Goal: Task Accomplishment & Management: Use online tool/utility

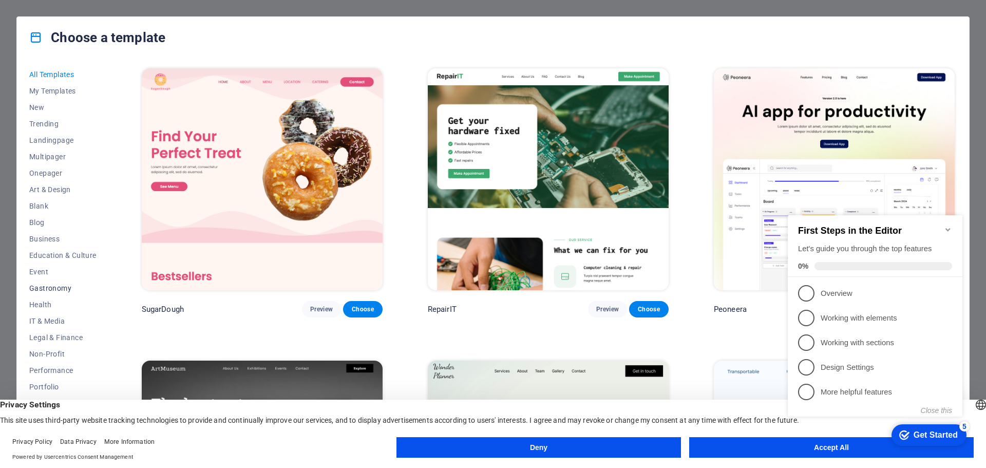
scroll to position [38, 0]
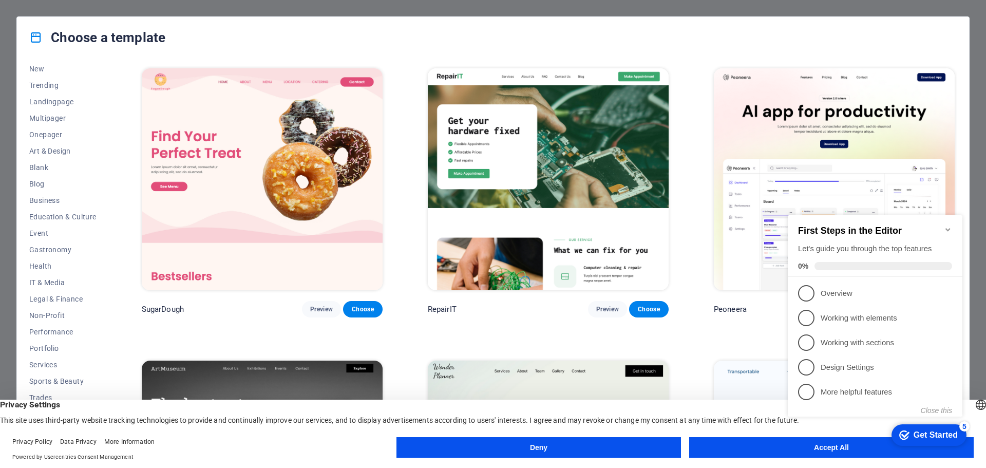
click at [586, 443] on button "Deny" at bounding box center [538, 447] width 284 height 21
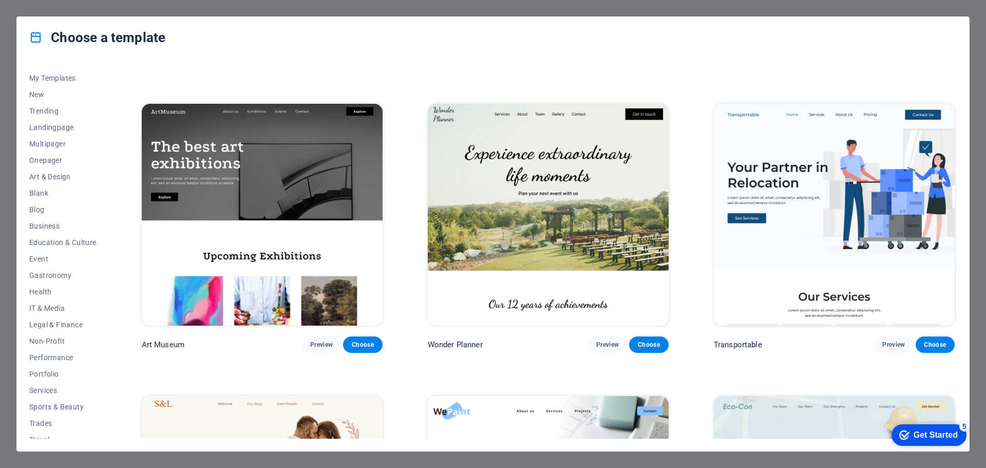
scroll to position [0, 0]
click at [40, 105] on span "New" at bounding box center [62, 107] width 67 height 8
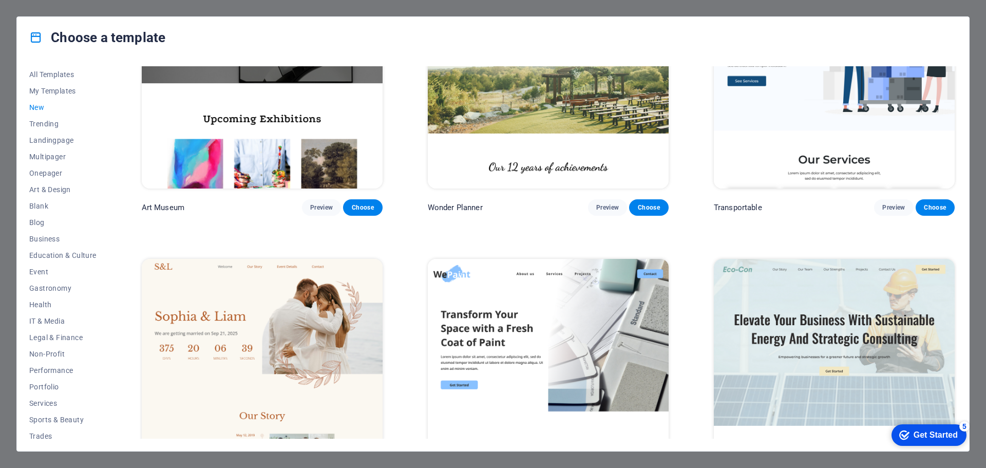
scroll to position [513, 0]
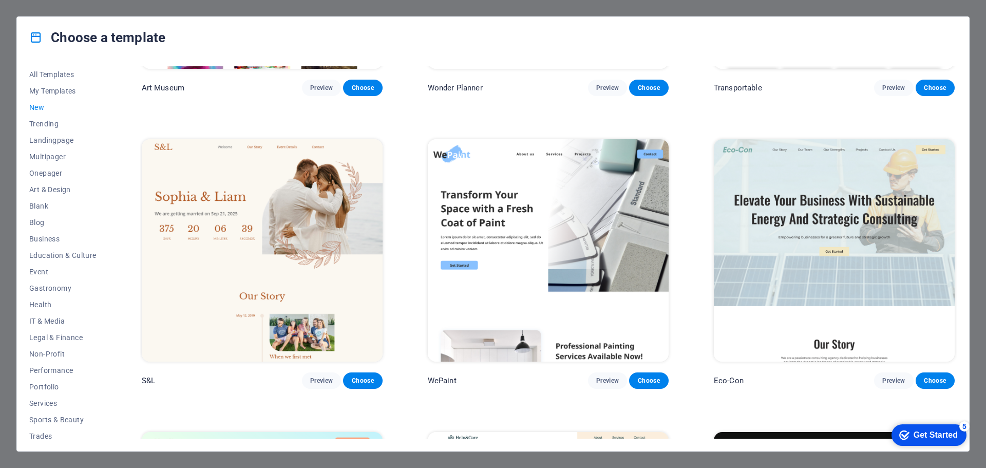
click at [912, 428] on div "checkmark Get Started 5" at bounding box center [928, 435] width 75 height 22
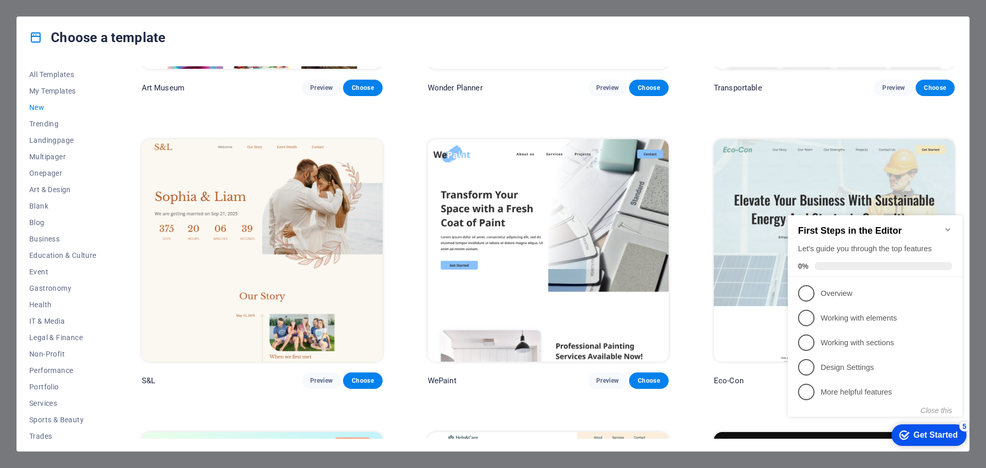
click at [943, 222] on div "First Steps in the Editor Let's guide you through the top features 0%" at bounding box center [874, 246] width 175 height 62
click at [936, 91] on button "Choose" at bounding box center [934, 88] width 39 height 16
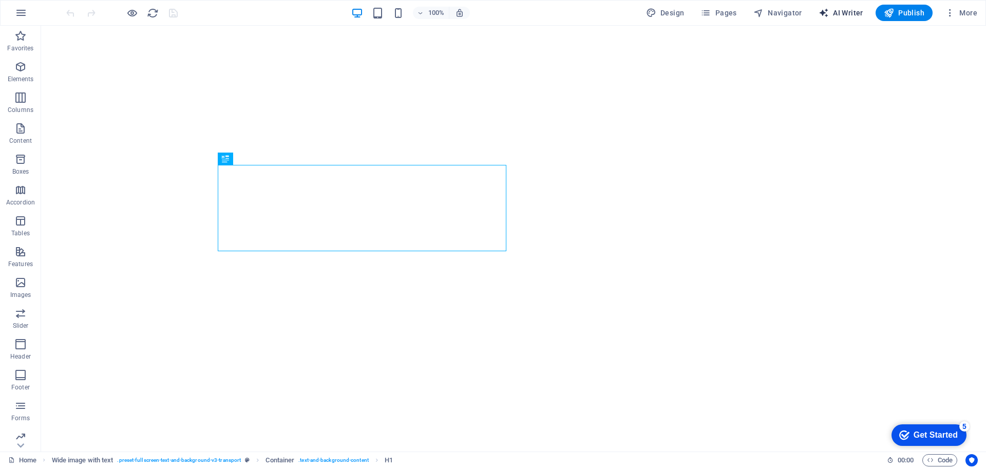
click at [850, 13] on span "AI Writer" at bounding box center [840, 13] width 45 height 10
select select "English"
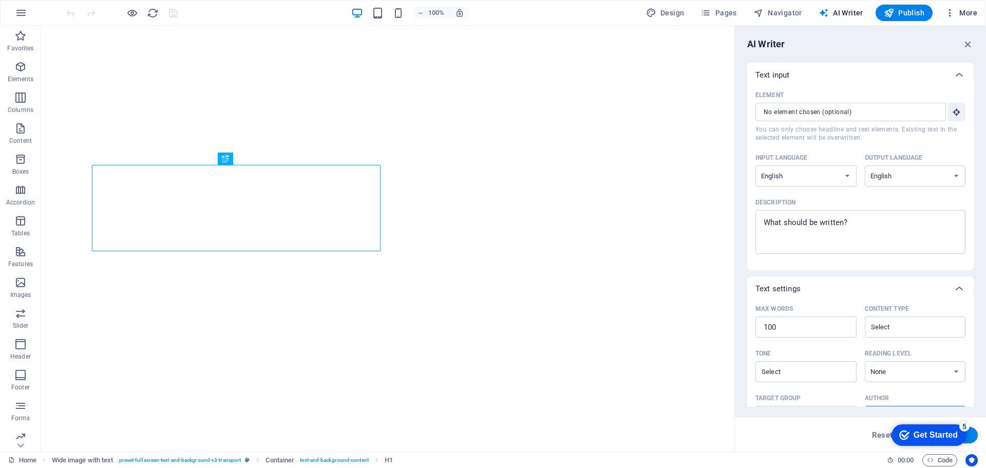
click at [970, 13] on span "More" at bounding box center [960, 13] width 32 height 10
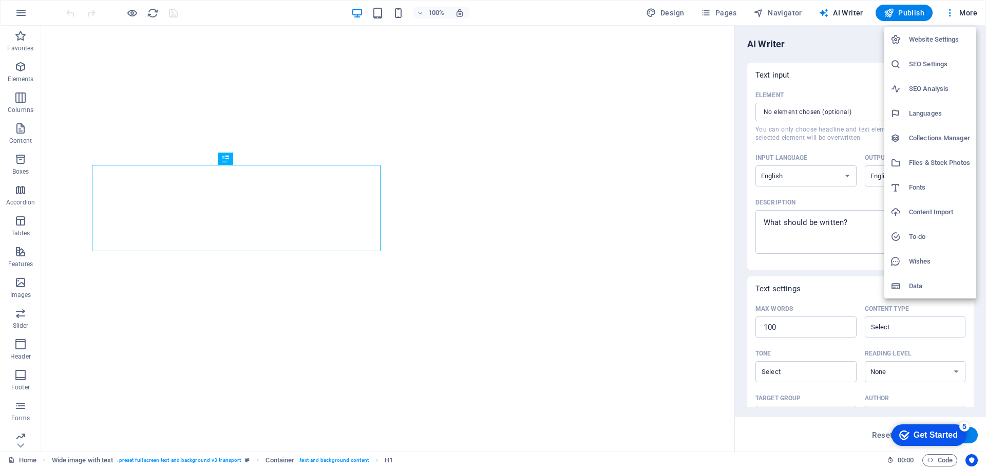
click at [819, 112] on div at bounding box center [493, 234] width 986 height 468
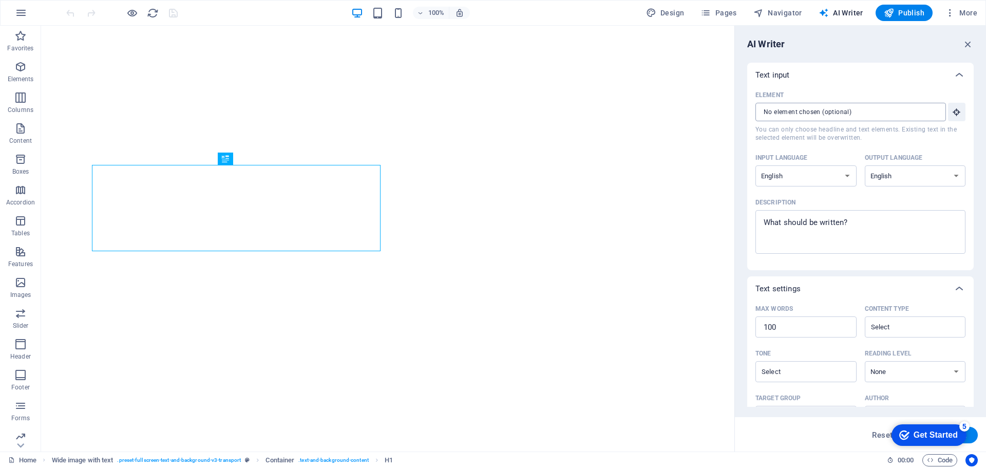
click at [823, 112] on input "Element ​ You can only choose headline and text elements. Existing text in the …" at bounding box center [846, 112] width 183 height 18
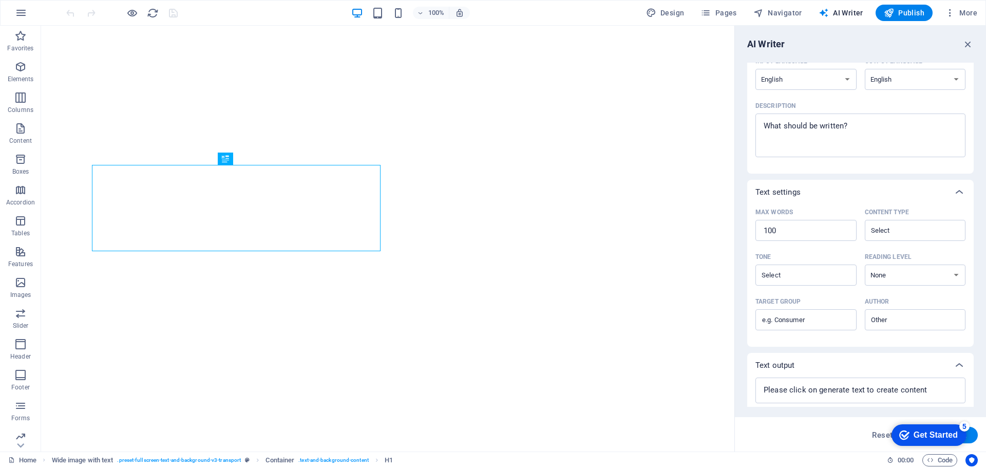
scroll to position [103, 0]
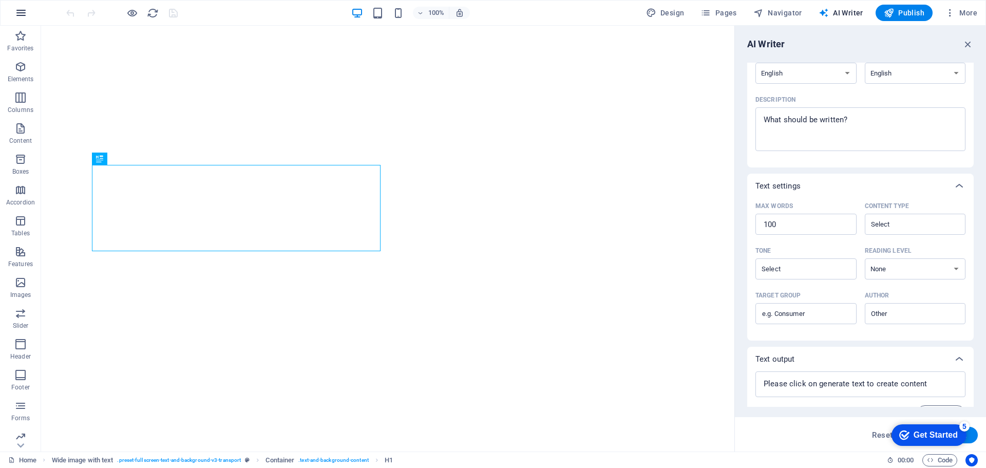
click at [25, 12] on icon "button" at bounding box center [21, 13] width 12 height 12
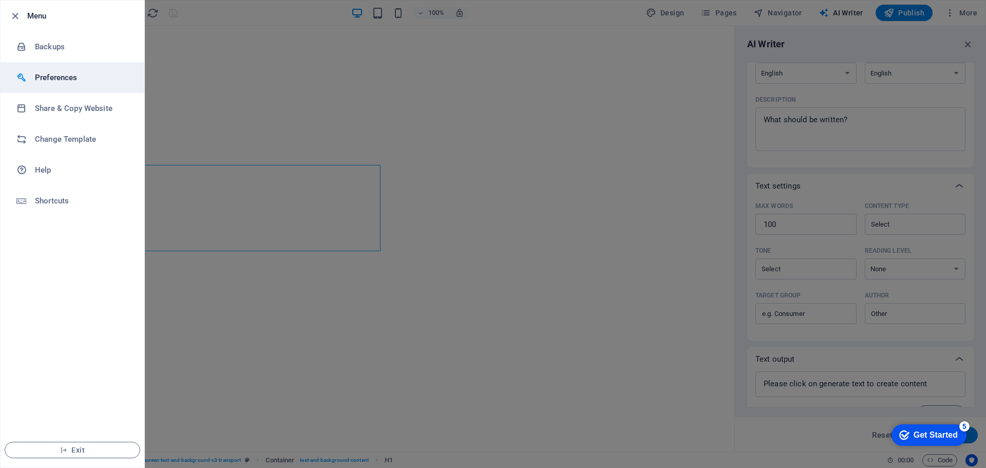
click at [44, 71] on li "Preferences" at bounding box center [73, 77] width 144 height 31
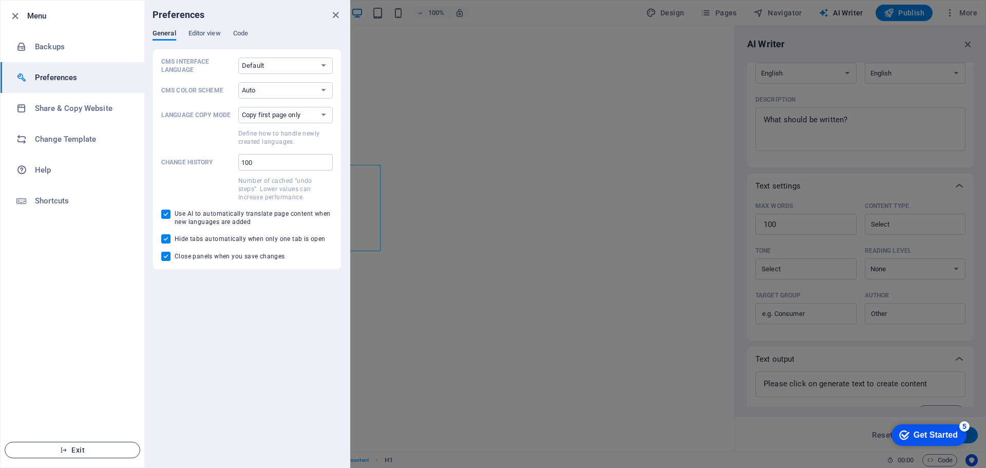
click at [95, 450] on span "Exit" at bounding box center [72, 450] width 118 height 8
click at [89, 453] on span "Exit" at bounding box center [72, 450] width 118 height 8
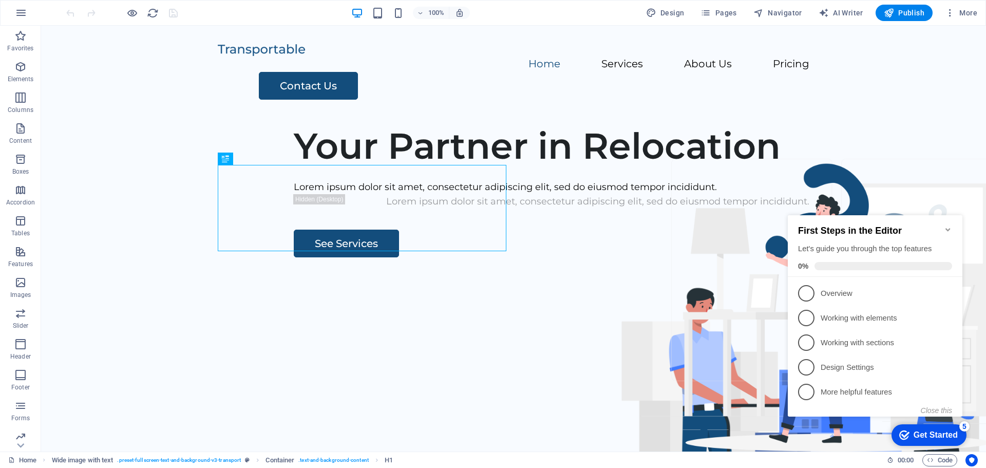
drag, startPoint x: 669, startPoint y: 10, endPoint x: 693, endPoint y: 10, distance: 24.1
click at [669, 12] on button "Design" at bounding box center [665, 13] width 47 height 16
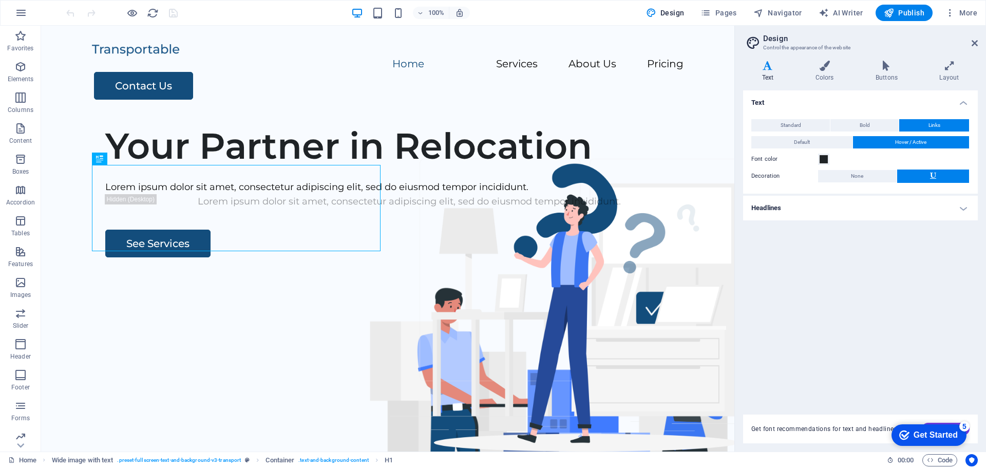
click at [978, 43] on aside "Design Control the appearance of the website Variants Text Colors Buttons Layou…" at bounding box center [860, 239] width 252 height 426
click at [949, 11] on icon "button" at bounding box center [949, 13] width 10 height 10
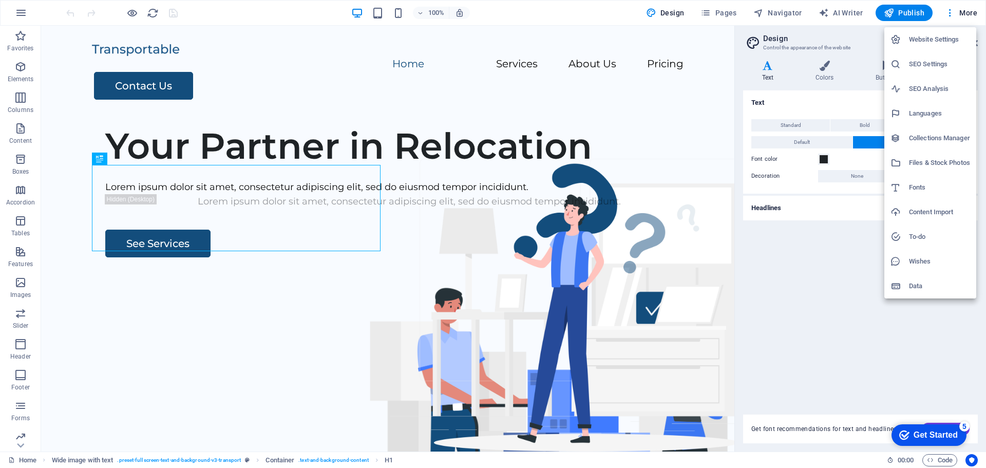
drag, startPoint x: 784, startPoint y: 248, endPoint x: 794, endPoint y: 237, distance: 15.3
click at [786, 248] on div at bounding box center [493, 234] width 986 height 468
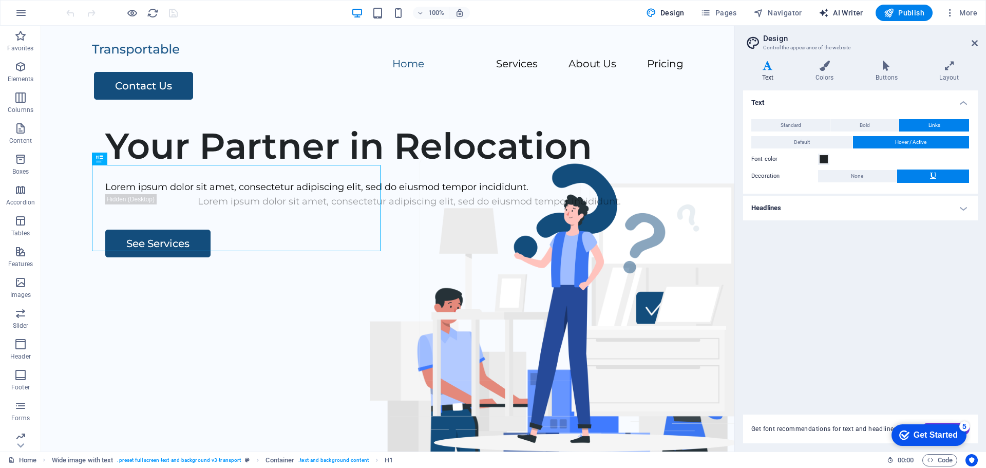
click at [836, 11] on span "AI Writer" at bounding box center [840, 13] width 45 height 10
select select "English"
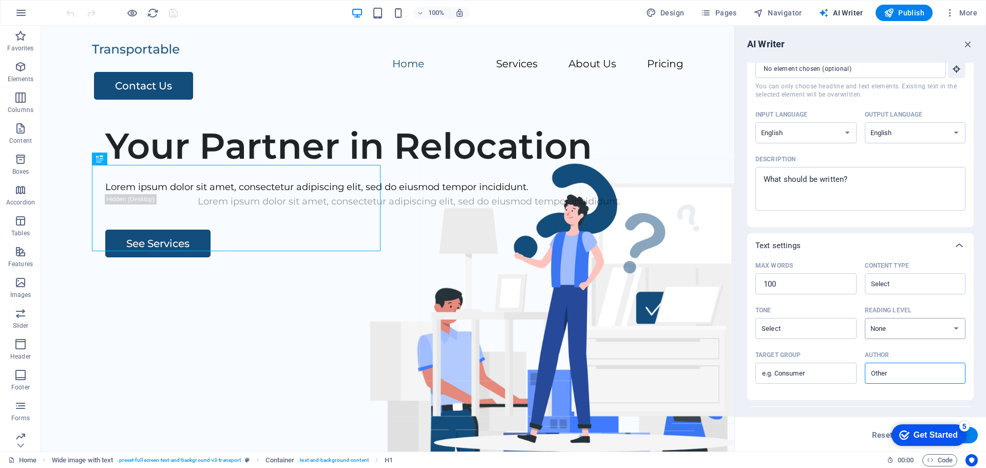
scroll to position [126, 0]
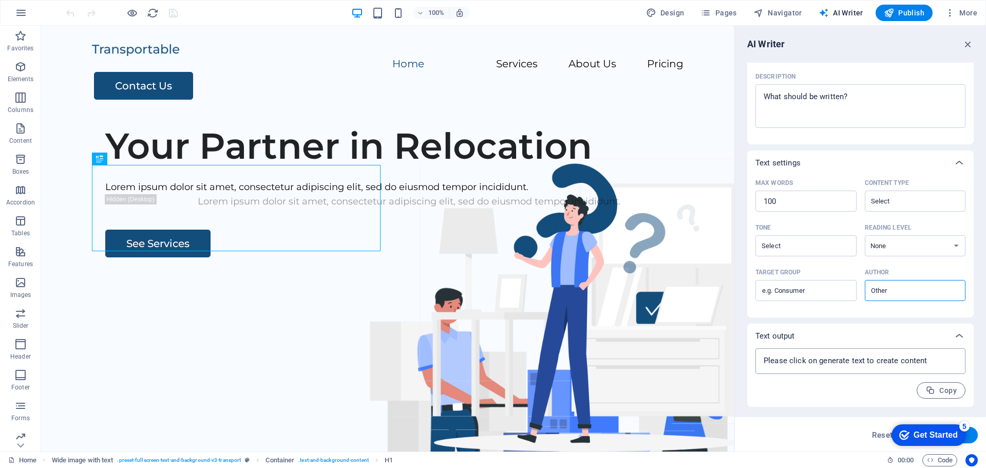
type textarea "x"
click at [827, 359] on textarea at bounding box center [860, 360] width 200 height 15
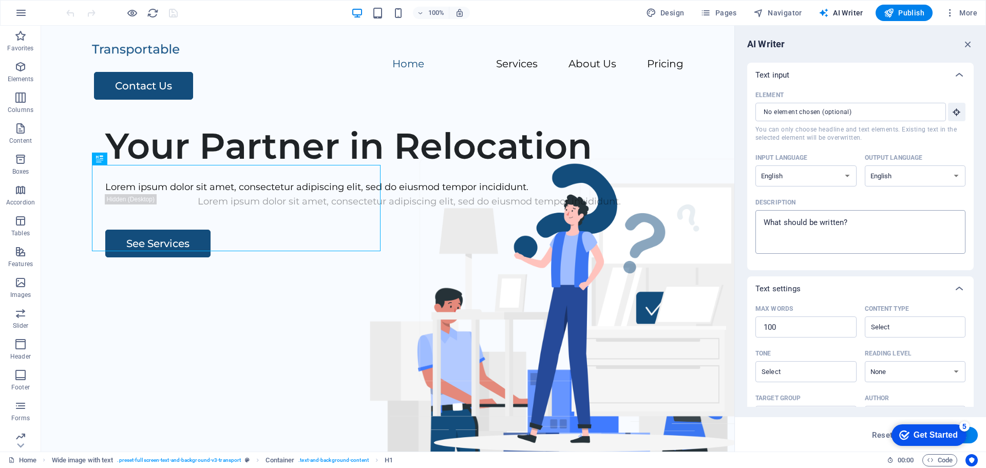
type textarea "x"
click at [807, 220] on textarea "Description x ​" at bounding box center [860, 231] width 200 height 33
type textarea "x"
click at [826, 114] on input "Element ​ You can only choose headline and text elements. Existing text in the …" at bounding box center [846, 112] width 183 height 18
